Goal: Task Accomplishment & Management: Use online tool/utility

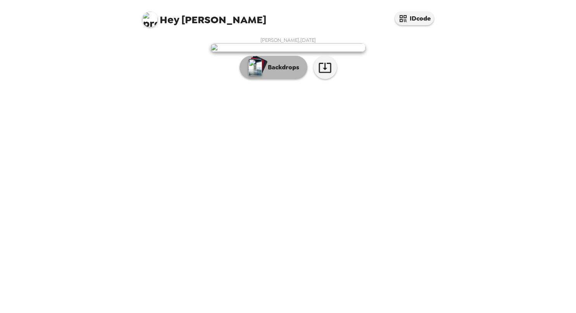
click at [275, 72] on p "Backdrops" at bounding box center [281, 67] width 35 height 9
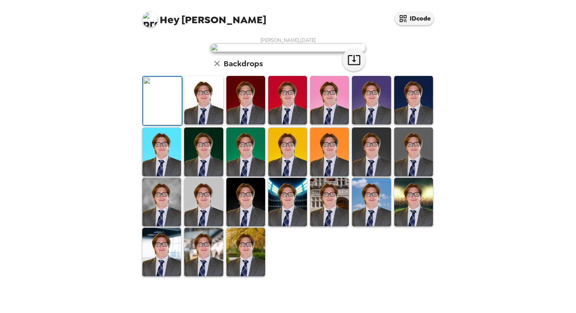
scroll to position [20, 0]
click at [204, 124] on img at bounding box center [203, 100] width 39 height 48
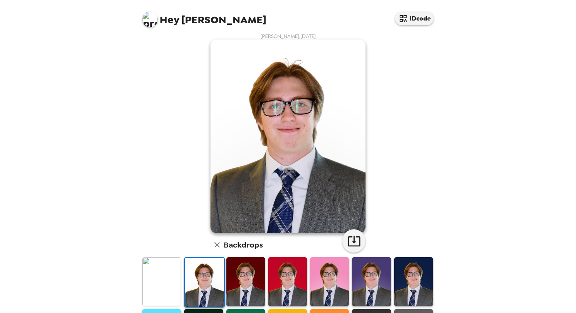
scroll to position [0, 0]
